Goal: Information Seeking & Learning: Understand process/instructions

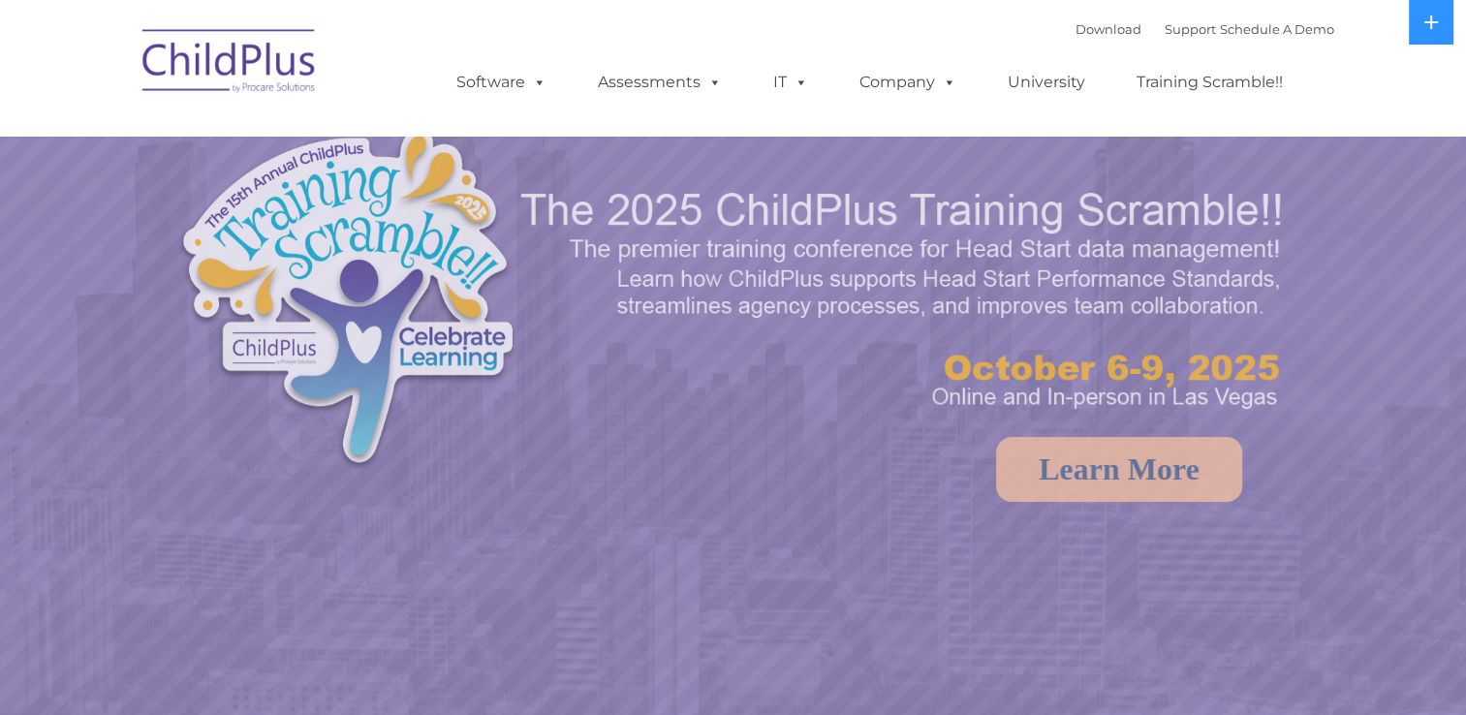
select select "MEDIUM"
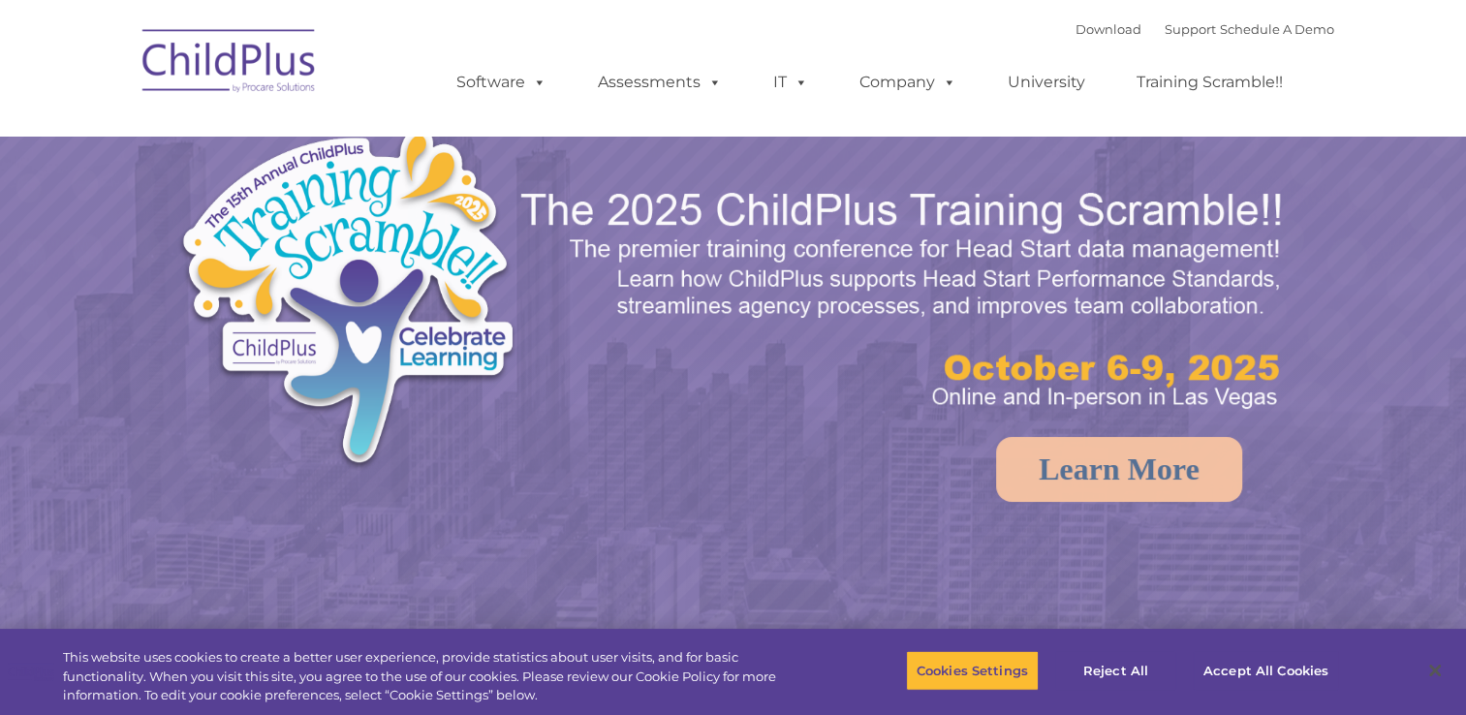
select select "MEDIUM"
